Goal: Register for event/course: Sign up to attend an event or enroll in a course

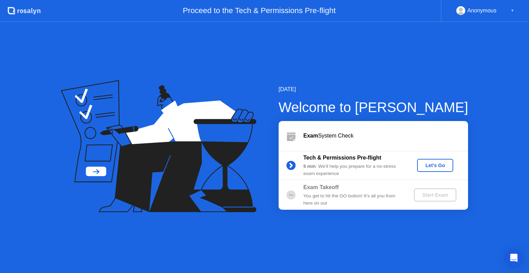
click at [435, 179] on div "Tech & Permissions Pre-flight 5 min : We’ll help you prepare for a no-stress ex…" at bounding box center [373, 166] width 189 height 30
drag, startPoint x: 435, startPoint y: 176, endPoint x: 437, endPoint y: 172, distance: 4.6
click at [437, 175] on div "Tech & Permissions Pre-flight 5 min : We’ll help you prepare for a no-stress ex…" at bounding box center [373, 166] width 189 height 30
click at [435, 171] on button "Let's Go" at bounding box center [435, 165] width 36 height 13
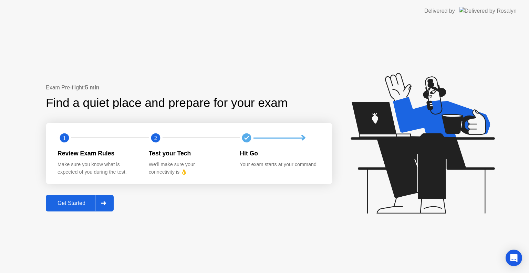
click at [71, 208] on button "Get Started" at bounding box center [80, 203] width 68 height 17
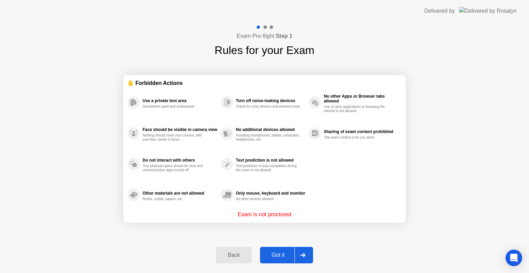
click at [281, 254] on div "Got it" at bounding box center [278, 255] width 32 height 6
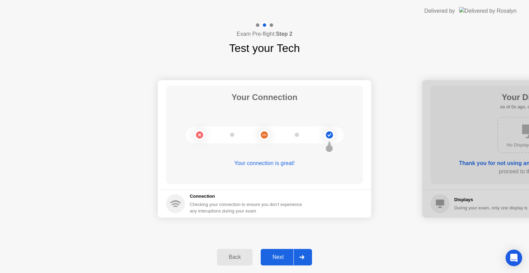
click at [281, 254] on div "Next" at bounding box center [278, 257] width 31 height 6
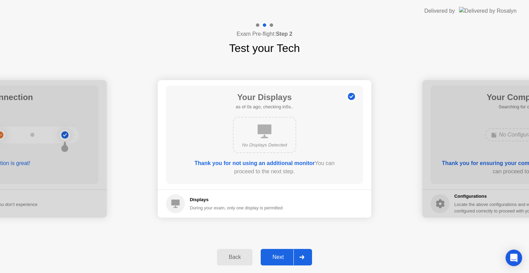
click at [281, 254] on div "Next" at bounding box center [278, 257] width 31 height 6
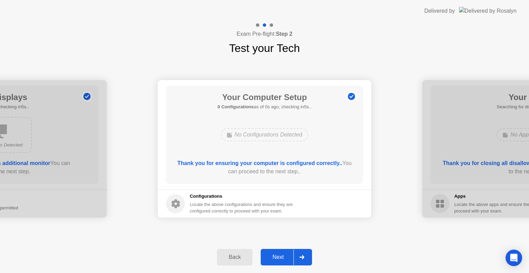
click at [281, 254] on div "Next" at bounding box center [278, 257] width 31 height 6
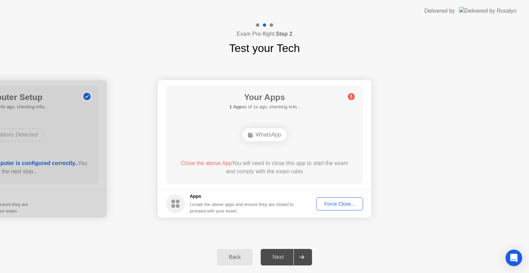
click at [331, 207] on div "Force Close..." at bounding box center [340, 204] width 42 height 6
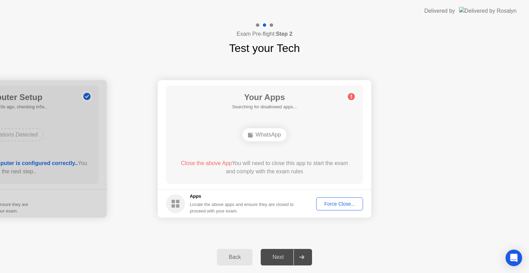
click at [349, 96] on circle at bounding box center [351, 96] width 7 height 7
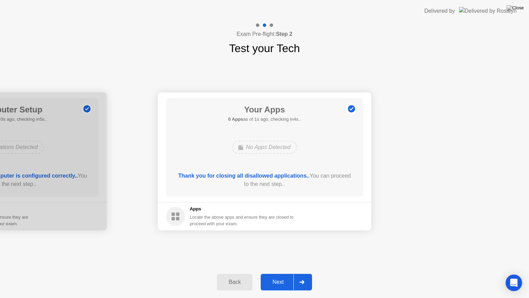
click at [282, 273] on button "Next" at bounding box center [286, 281] width 51 height 17
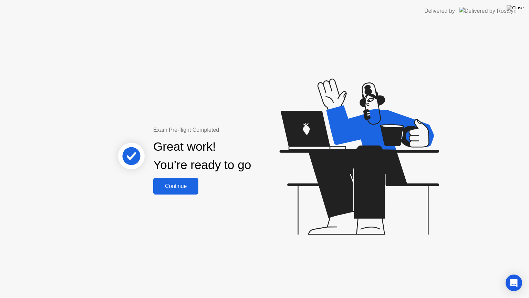
click at [171, 189] on div "Continue" at bounding box center [175, 186] width 41 height 6
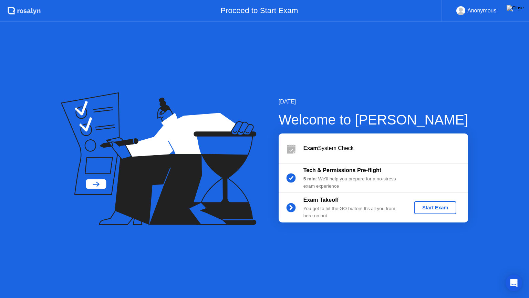
click at [417, 211] on button "Start Exam" at bounding box center [435, 207] width 42 height 13
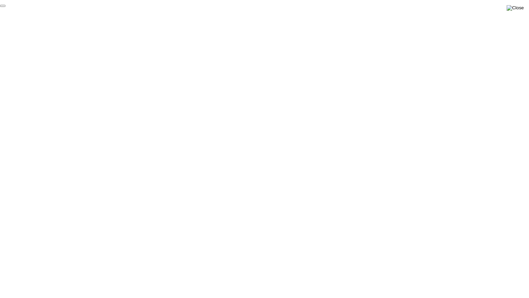
click at [522, 11] on img at bounding box center [515, 8] width 17 height 6
